Goal: Transaction & Acquisition: Purchase product/service

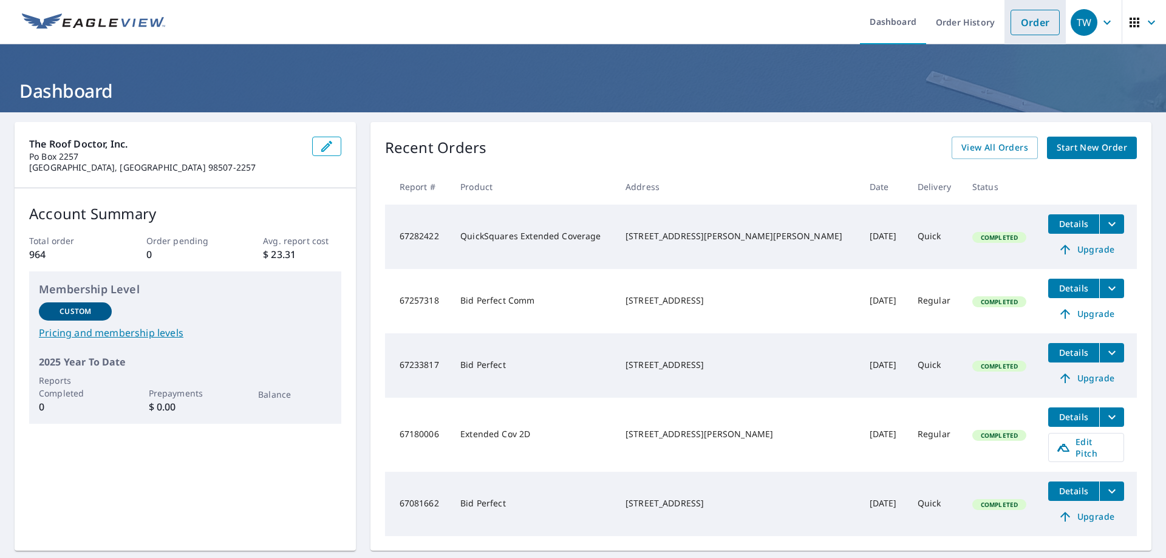
click at [1034, 23] on link "Order" at bounding box center [1034, 22] width 49 height 25
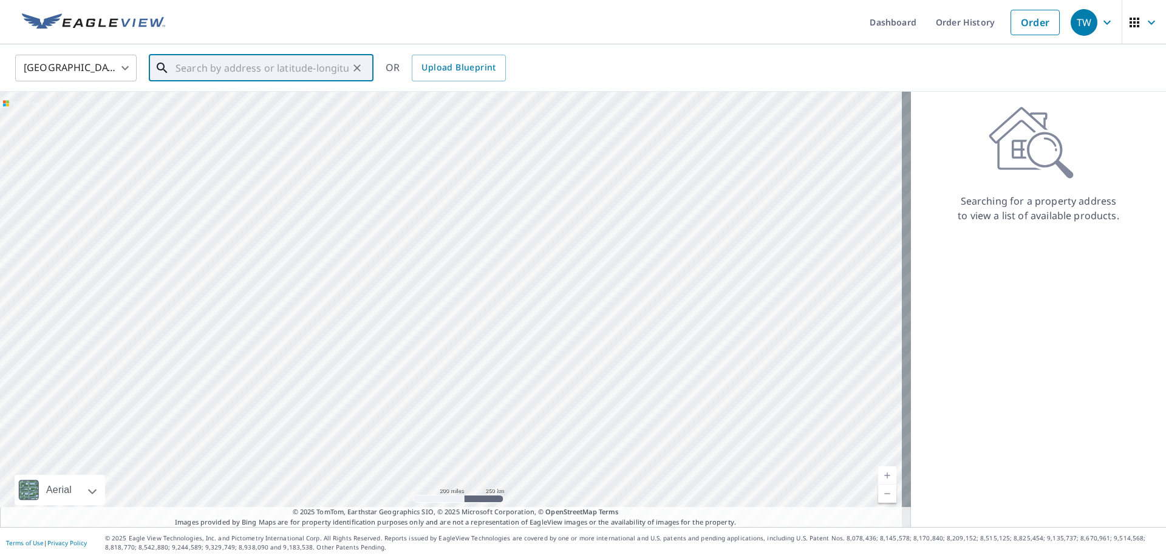
click at [263, 67] on input "text" at bounding box center [261, 68] width 173 height 34
type input "[STREET_ADDRESS][PERSON_NAME][PERSON_NAME]"
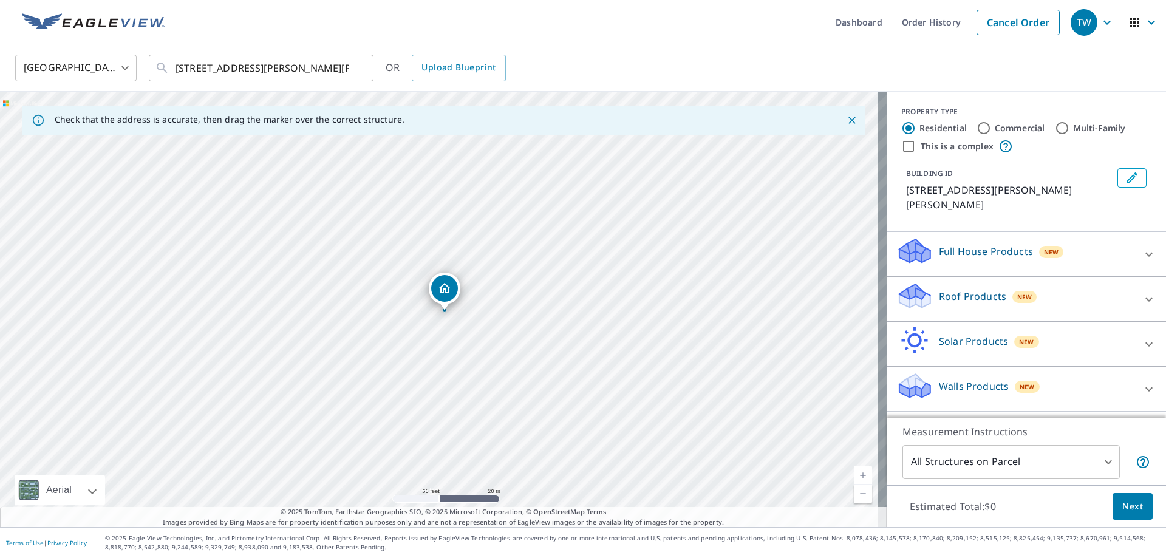
click at [943, 289] on p "Roof Products" at bounding box center [972, 296] width 67 height 15
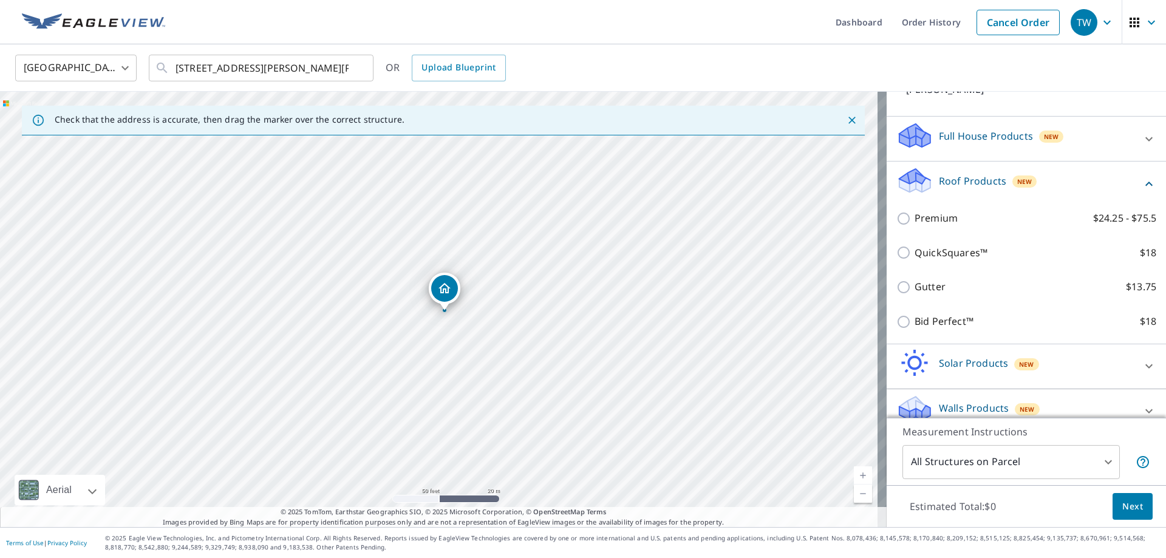
scroll to position [117, 0]
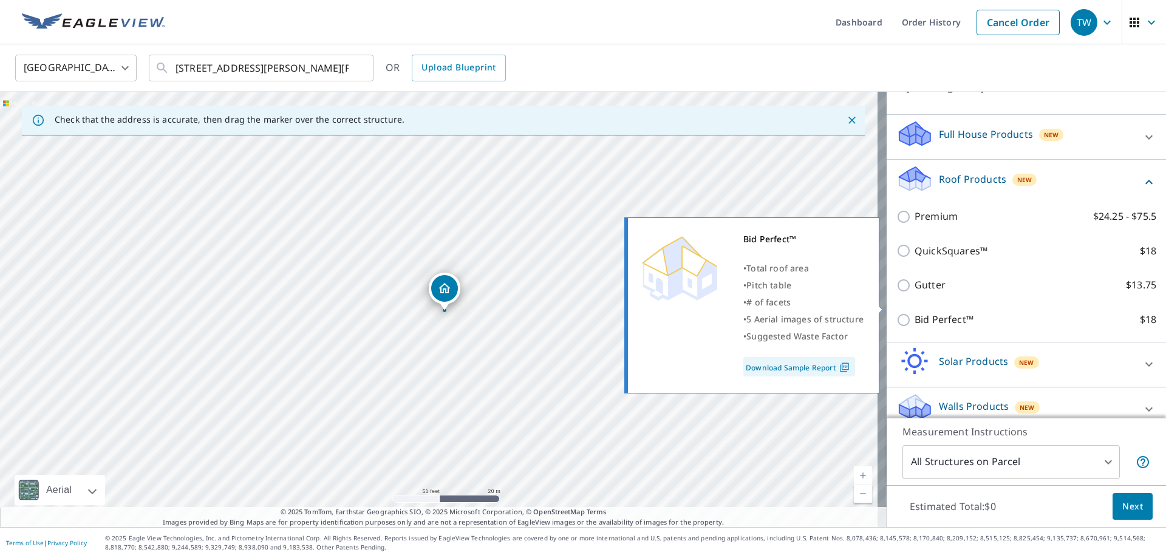
click at [898, 313] on input "Bid Perfect™ $18" at bounding box center [905, 320] width 18 height 15
checkbox input "true"
type input "1"
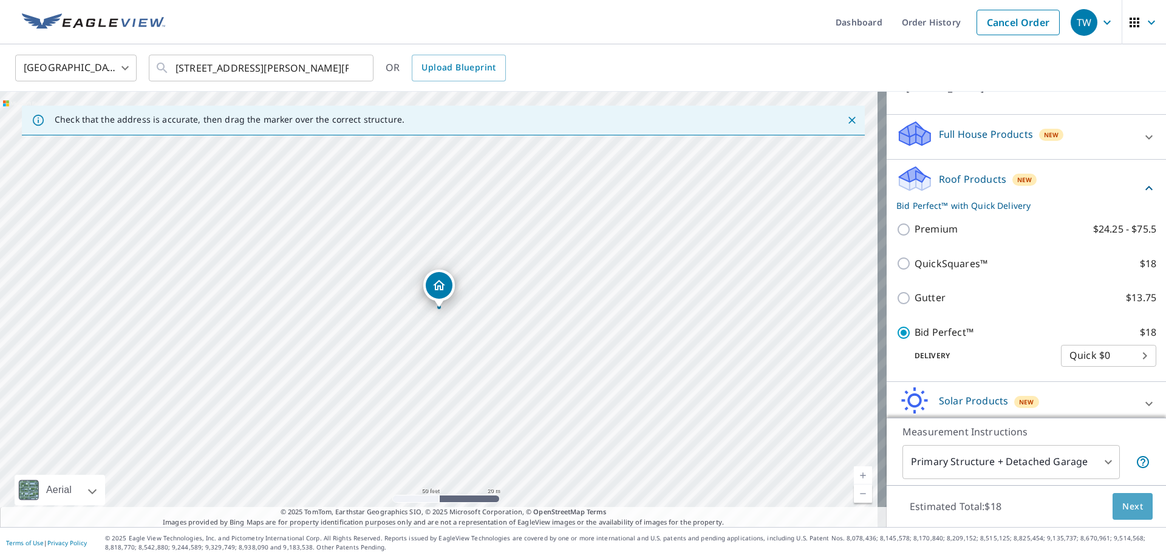
click at [1124, 509] on span "Next" at bounding box center [1132, 506] width 21 height 15
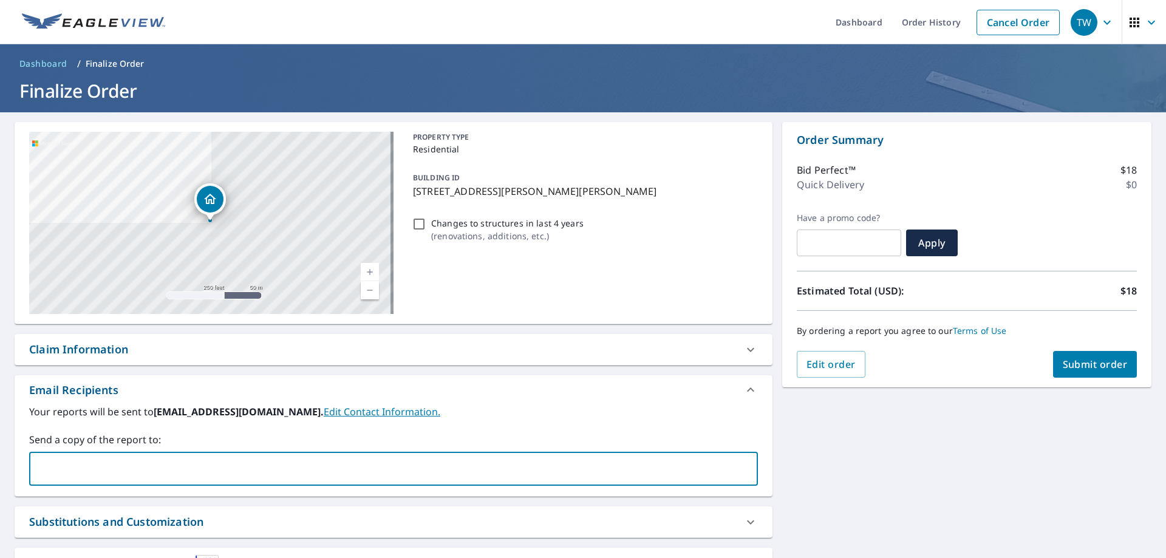
click at [119, 463] on input "text" at bounding box center [384, 468] width 699 height 23
type input "[PERSON_NAME][EMAIL_ADDRESS][DOMAIN_NAME]"
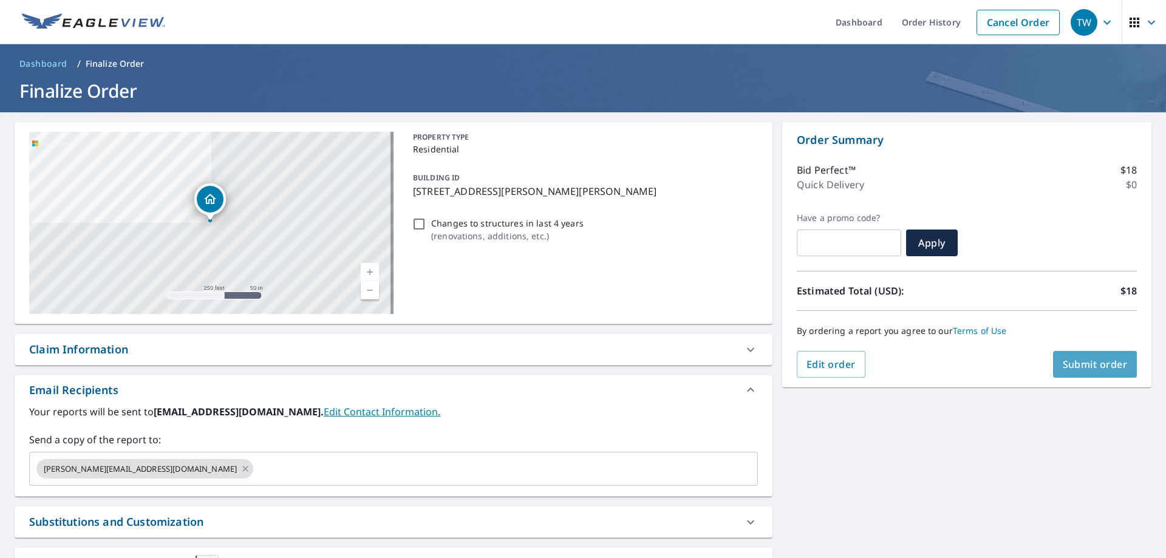
click at [1085, 365] on span "Submit order" at bounding box center [1094, 364] width 65 height 13
checkbox input "true"
